Goal: Ask a question

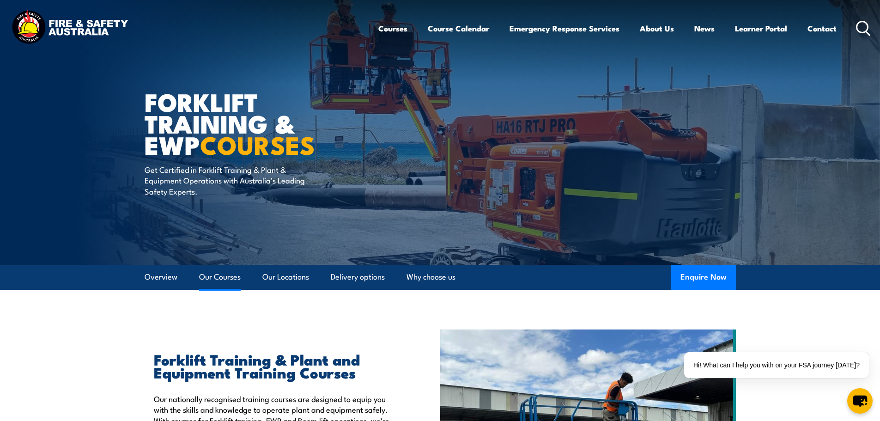
click at [218, 282] on link "Our Courses" at bounding box center [220, 277] width 42 height 24
click at [829, 34] on link "Contact" at bounding box center [821, 28] width 29 height 24
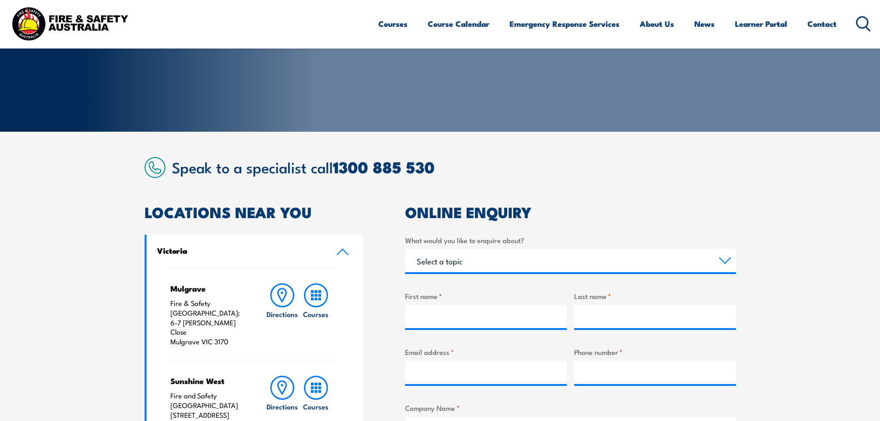
scroll to position [185, 0]
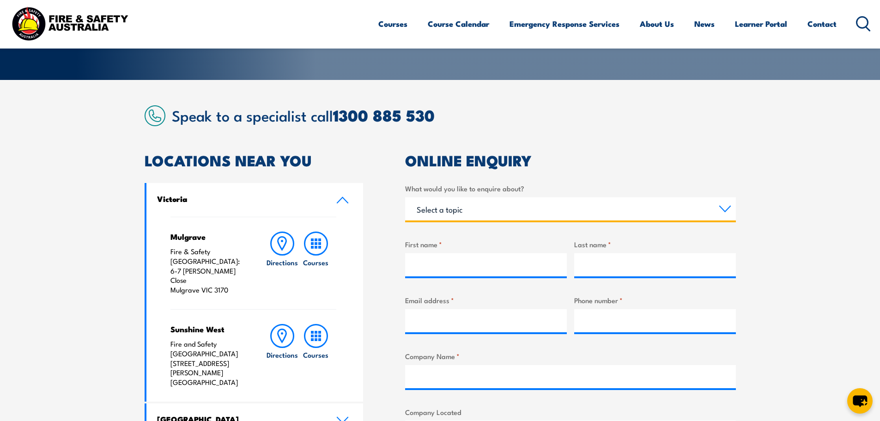
click at [728, 209] on select "Select a topic Training Emergency Response Services General Enquiry" at bounding box center [570, 208] width 331 height 23
select select "Training"
click at [405, 197] on select "Select a topic Training Emergency Response Services General Enquiry" at bounding box center [570, 208] width 331 height 23
